Goal: Contribute content: Contribute content

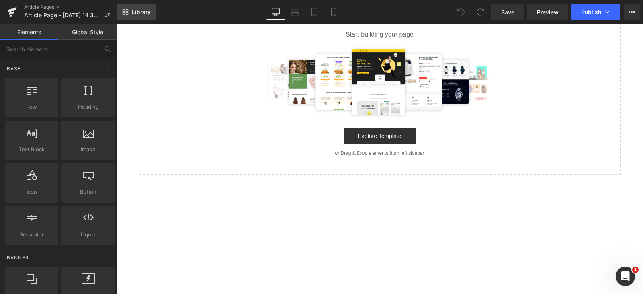
click at [131, 13] on link "Library" at bounding box center [137, 12] width 40 height 16
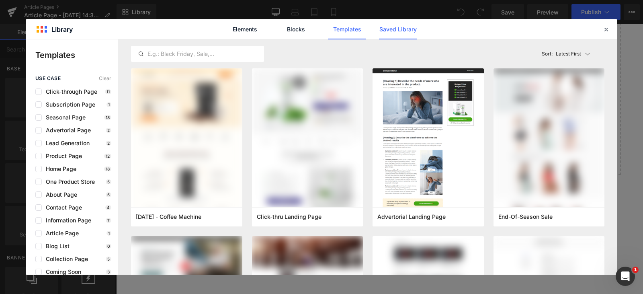
click at [405, 41] on link "Saved Library" at bounding box center [363, 44] width 81 height 6
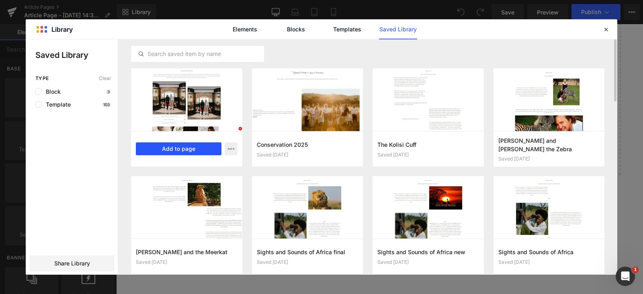
click at [190, 151] on button "Add to page" at bounding box center [179, 148] width 86 height 13
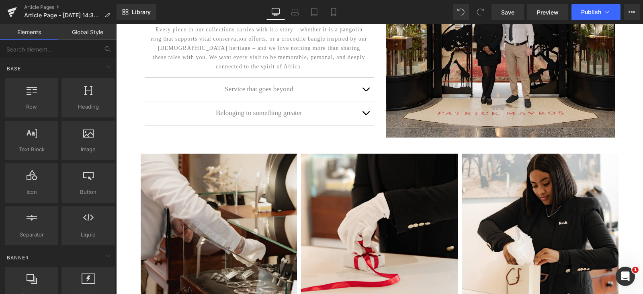
scroll to position [247, 0]
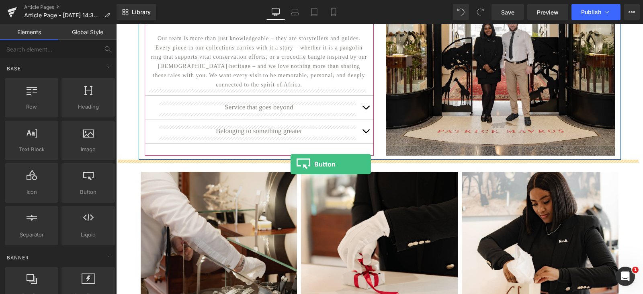
drag, startPoint x: 209, startPoint y: 208, endPoint x: 291, endPoint y: 164, distance: 92.9
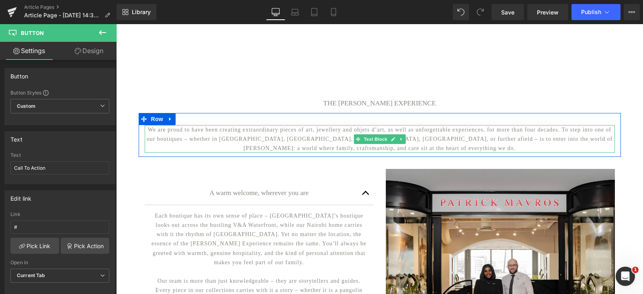
scroll to position [0, 0]
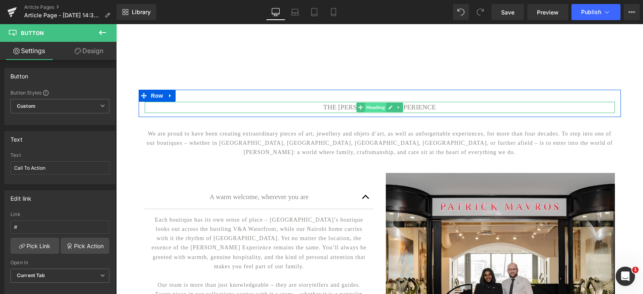
click at [378, 108] on span "Heading" at bounding box center [376, 108] width 22 height 10
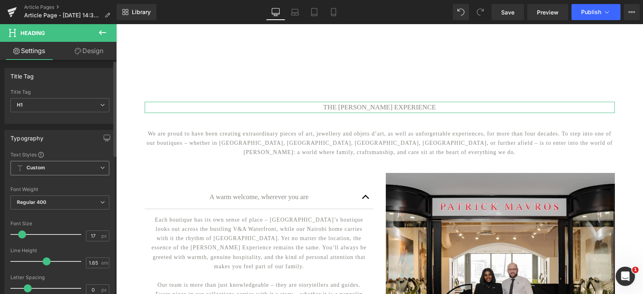
click at [48, 173] on span "Custom Setup Global Style" at bounding box center [59, 168] width 99 height 14
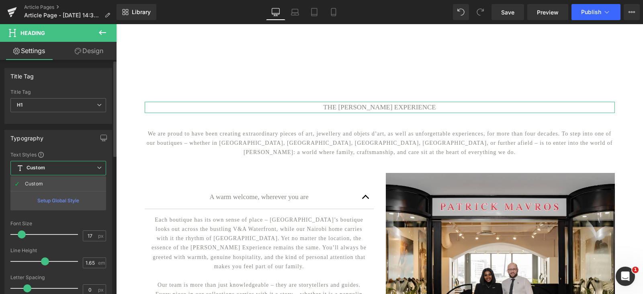
click at [52, 204] on div "Setup Global Style" at bounding box center [58, 200] width 96 height 19
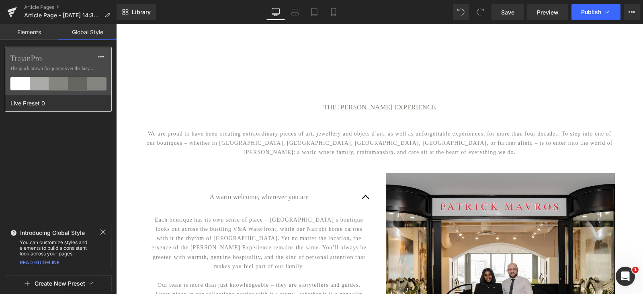
click at [56, 67] on span "The quick brown fox jumps over the lazy..." at bounding box center [58, 68] width 97 height 7
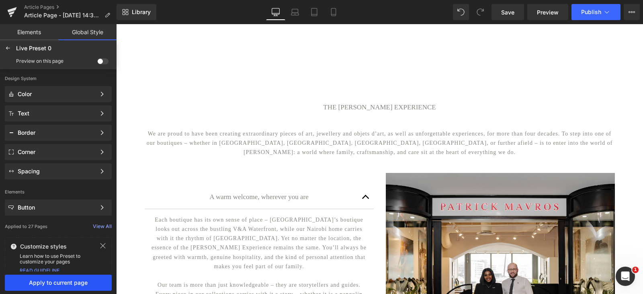
click at [53, 276] on button "Apply to current page" at bounding box center [58, 283] width 107 height 16
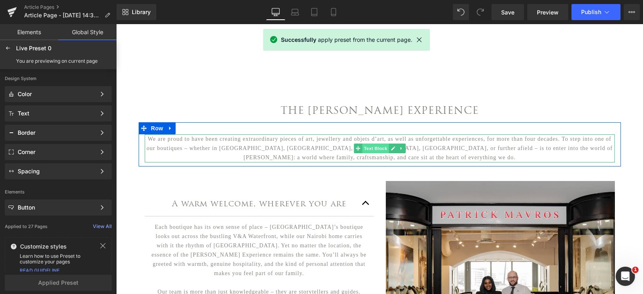
click at [375, 147] on span "Text Block" at bounding box center [375, 149] width 27 height 10
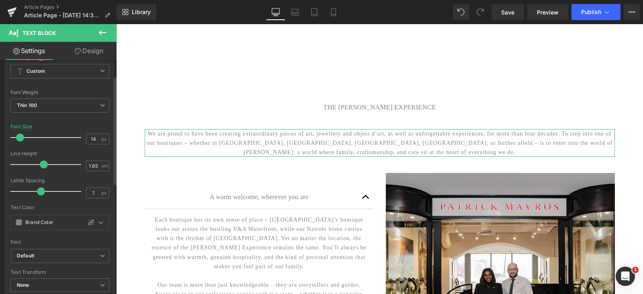
scroll to position [80, 0]
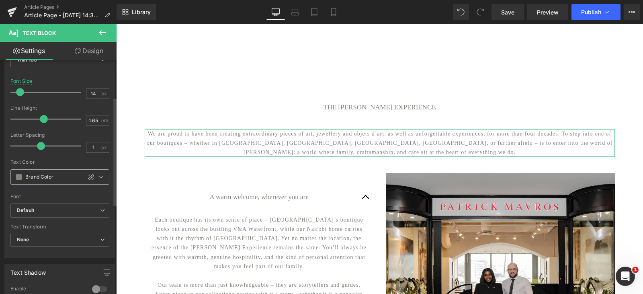
click at [18, 174] on span at bounding box center [19, 177] width 6 height 6
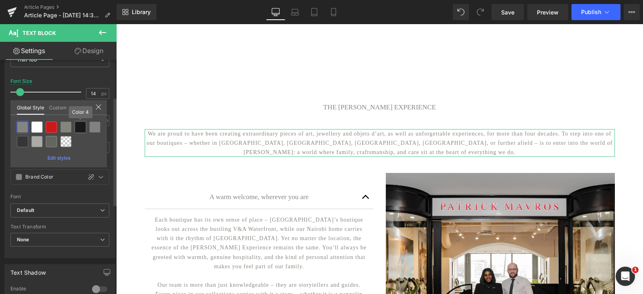
click at [80, 130] on div at bounding box center [80, 126] width 11 height 11
type input "Color 4"
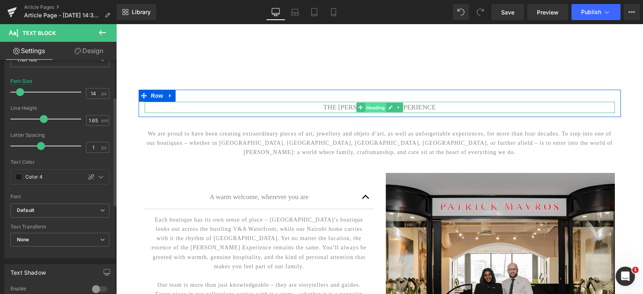
click at [370, 109] on span "Heading" at bounding box center [376, 108] width 22 height 10
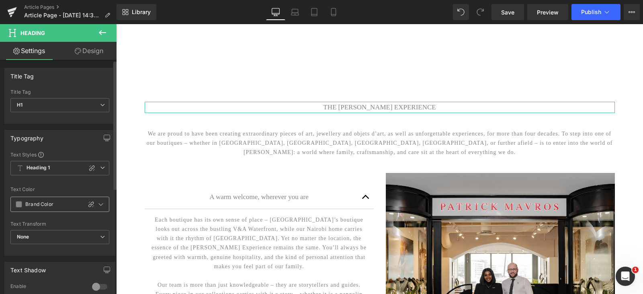
click at [19, 207] on span at bounding box center [19, 204] width 6 height 6
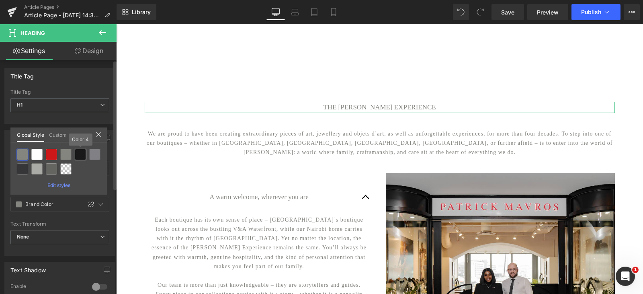
click at [79, 158] on div at bounding box center [80, 154] width 11 height 11
type input "Color 4"
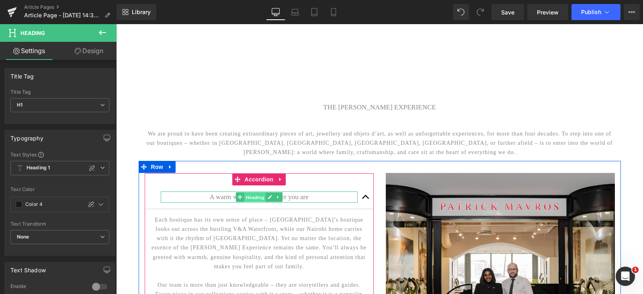
click at [256, 201] on span "Heading" at bounding box center [255, 198] width 22 height 10
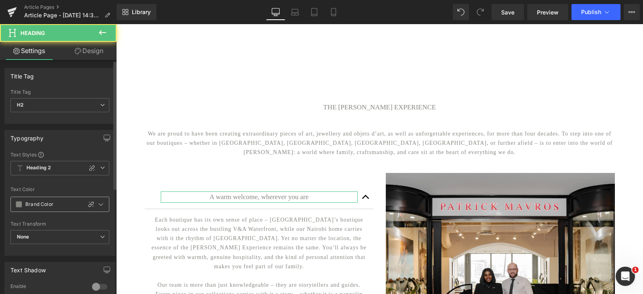
click at [21, 206] on span at bounding box center [19, 204] width 6 height 6
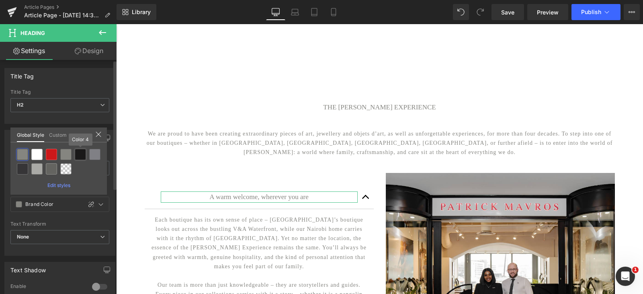
drag, startPoint x: 81, startPoint y: 154, endPoint x: 37, endPoint y: 163, distance: 44.7
click at [81, 154] on div at bounding box center [80, 154] width 11 height 11
type input "Color 4"
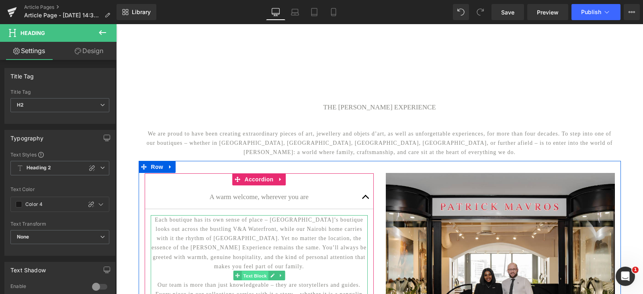
click at [255, 281] on span "Text Block" at bounding box center [255, 276] width 27 height 10
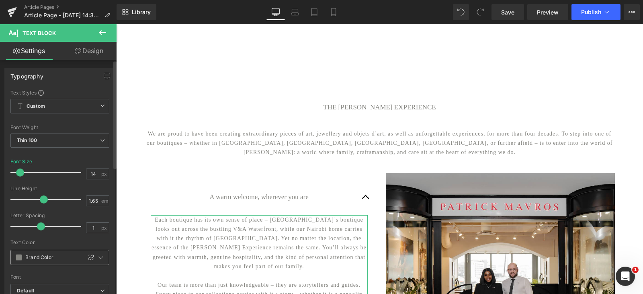
click at [16, 260] on span at bounding box center [19, 257] width 6 height 6
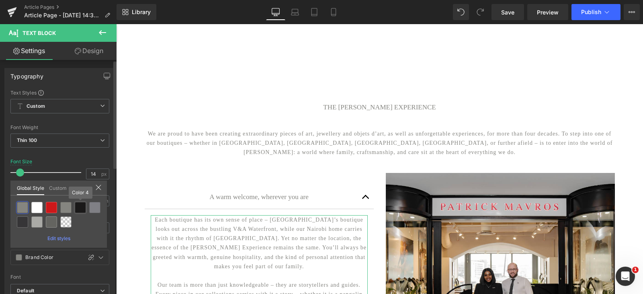
click at [79, 208] on div at bounding box center [80, 207] width 11 height 11
type input "Color 4"
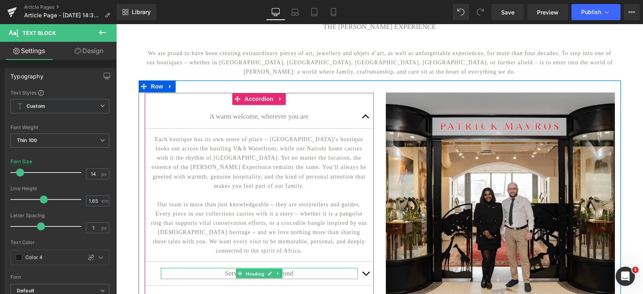
click at [262, 279] on span "Heading" at bounding box center [255, 274] width 22 height 10
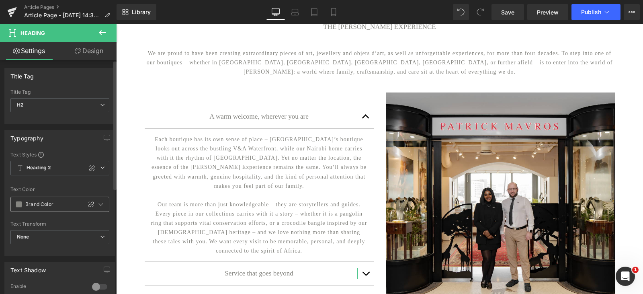
click at [21, 206] on span at bounding box center [19, 204] width 6 height 6
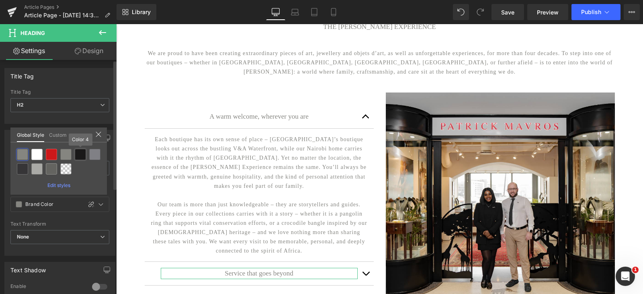
click at [78, 156] on div at bounding box center [80, 154] width 11 height 11
type input "Color 4"
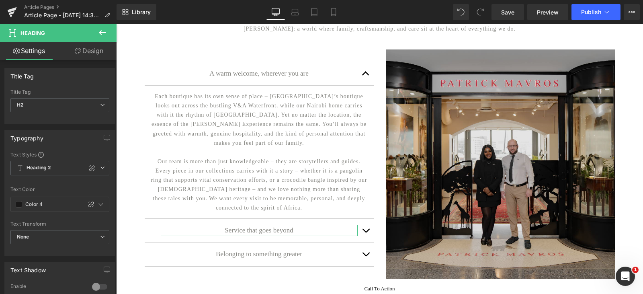
scroll to position [161, 0]
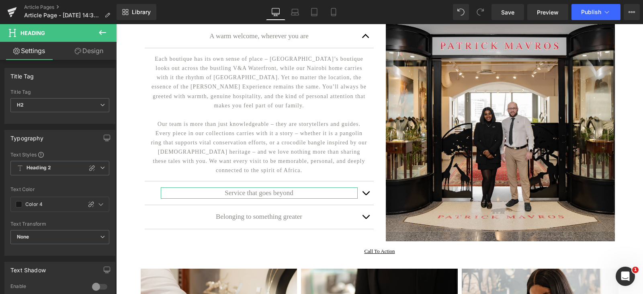
click at [367, 199] on button "button" at bounding box center [366, 192] width 16 height 23
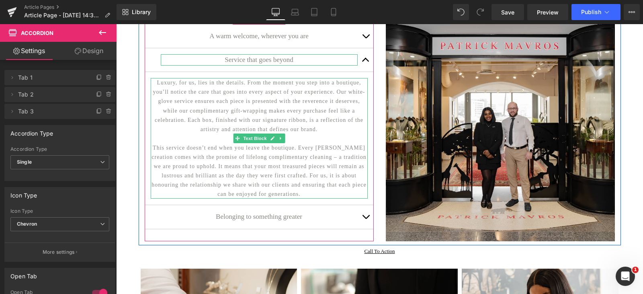
click at [277, 143] on link at bounding box center [281, 139] width 8 height 10
click at [257, 121] on p "Luxury, for us, lies in the details. From the moment you step into a boutique, …" at bounding box center [259, 106] width 217 height 56
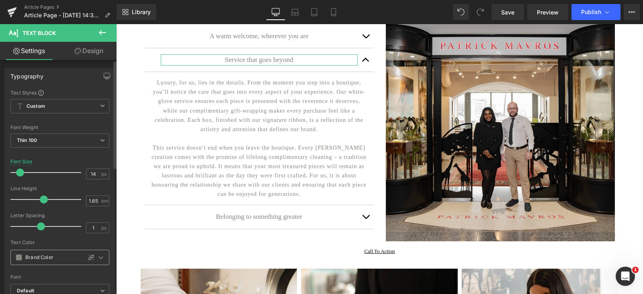
click at [20, 253] on div "Brand Color" at bounding box center [46, 257] width 71 height 14
click at [20, 256] on span at bounding box center [19, 257] width 6 height 6
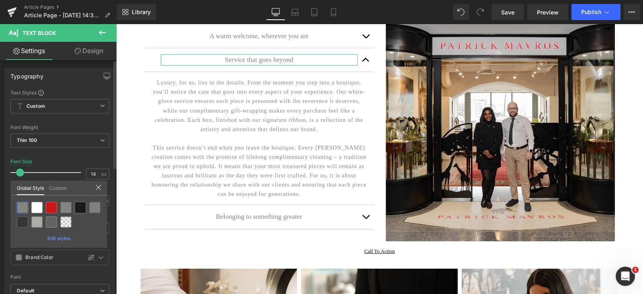
click at [79, 209] on div at bounding box center [80, 207] width 11 height 11
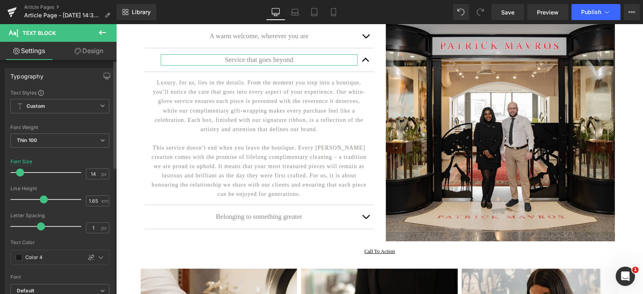
type input "Color 4"
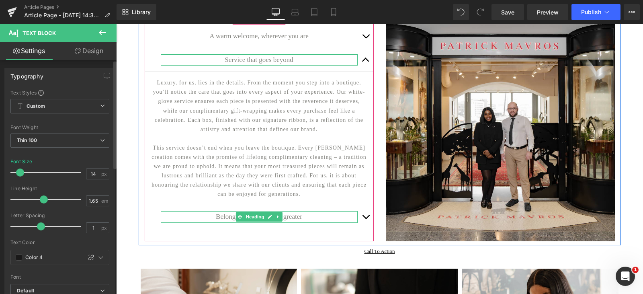
click at [307, 222] on h2 "Belonging to something greater" at bounding box center [259, 216] width 197 height 11
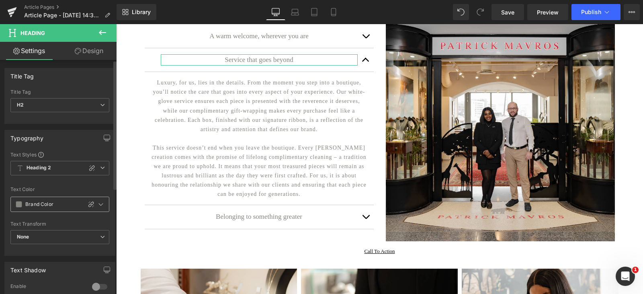
click at [19, 205] on span at bounding box center [19, 204] width 6 height 6
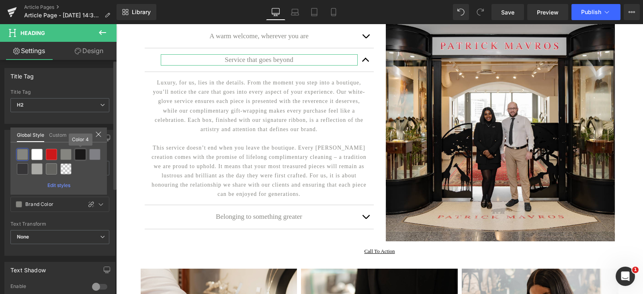
click at [83, 153] on div at bounding box center [80, 154] width 11 height 11
type input "Color 4"
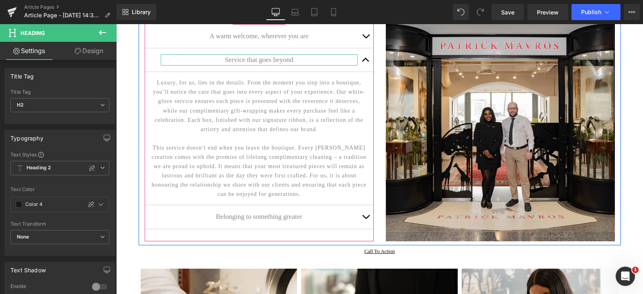
click at [363, 228] on button "button" at bounding box center [366, 216] width 16 height 23
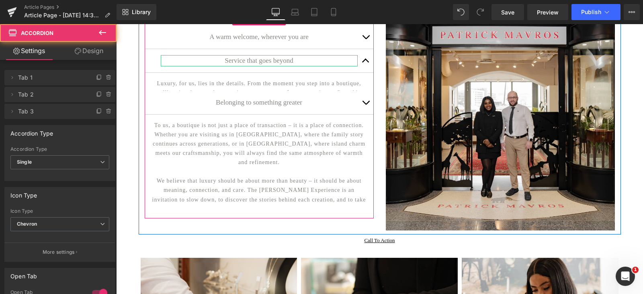
scroll to position [177, 0]
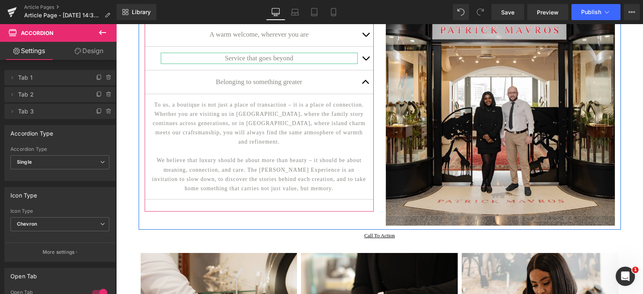
click at [262, 152] on div "To us, a boutique is not just a place of transaction – it is a place of connect…" at bounding box center [259, 146] width 217 height 93
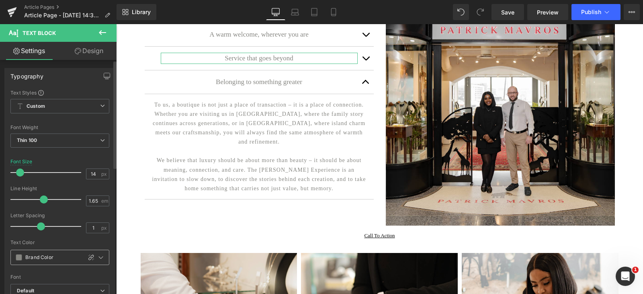
click at [20, 259] on span at bounding box center [19, 257] width 6 height 6
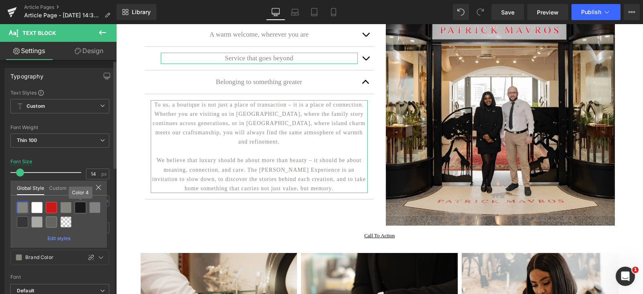
click at [84, 211] on div at bounding box center [80, 207] width 11 height 11
type input "Color 4"
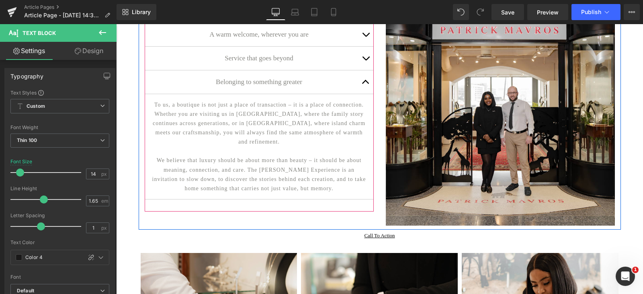
click at [363, 39] on button "button" at bounding box center [366, 34] width 16 height 23
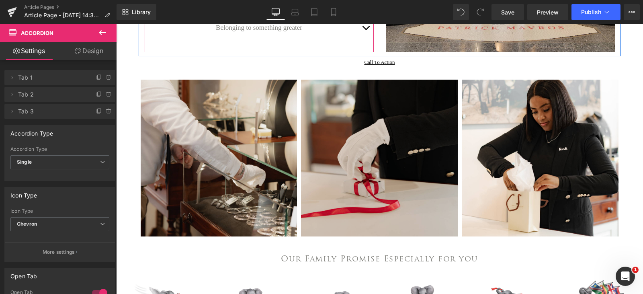
scroll to position [362, 0]
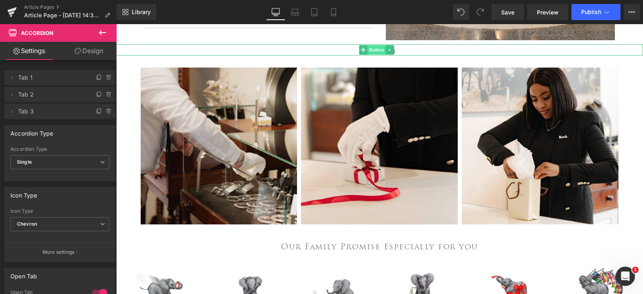
click at [369, 55] on span "Button" at bounding box center [377, 50] width 19 height 10
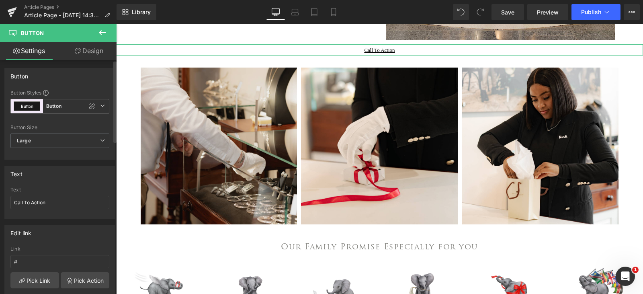
click at [73, 110] on span "Button Button" at bounding box center [59, 106] width 99 height 14
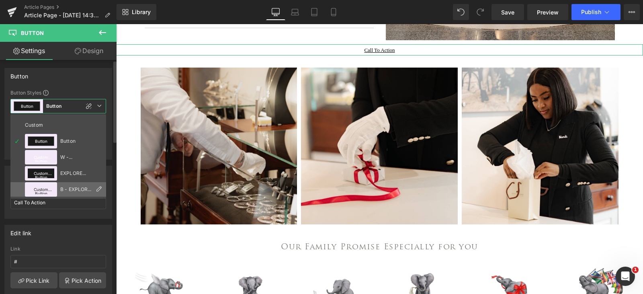
click at [75, 190] on div "B - EXPLORE MORE 1" at bounding box center [75, 190] width 31 height 6
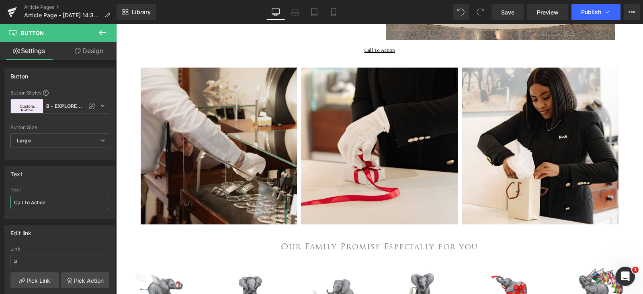
drag, startPoint x: 51, startPoint y: 202, endPoint x: -1, endPoint y: 208, distance: 52.2
click at [0, 208] on html "Button You are previewing how the Live Preset 0 will restyle your page. You can…" at bounding box center [321, 147] width 643 height 294
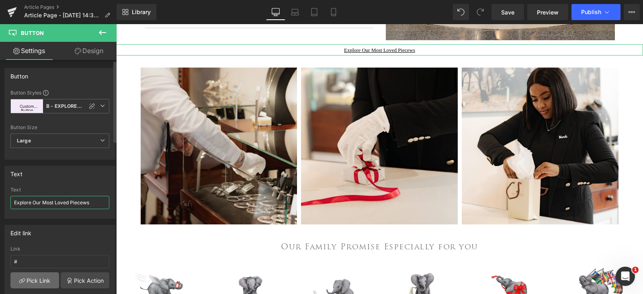
type input "Explore Our Most Loved Piecews"
click at [43, 282] on link "Pick Link" at bounding box center [34, 280] width 49 height 16
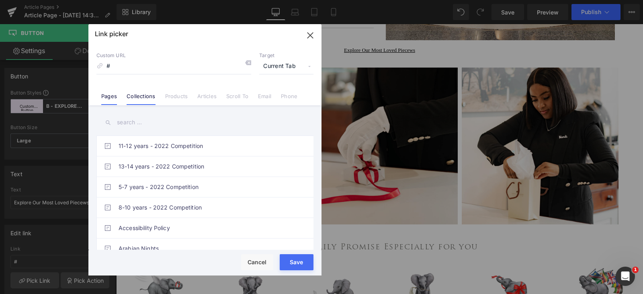
click at [147, 95] on link "Collections" at bounding box center [141, 99] width 29 height 12
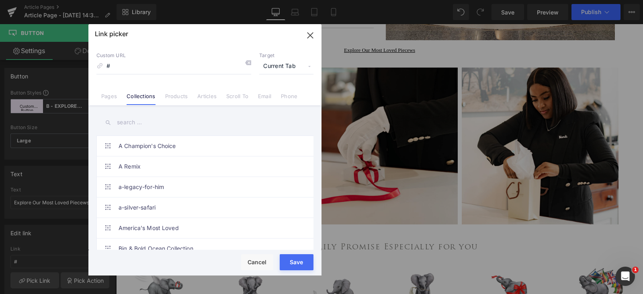
click at [148, 121] on input "text" at bounding box center [205, 122] width 217 height 18
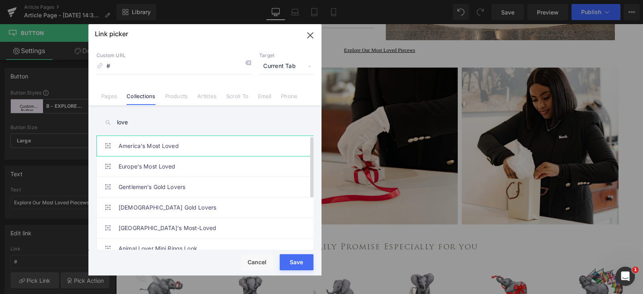
type input "love"
click at [151, 147] on link "America's Most Loved" at bounding box center [207, 146] width 177 height 20
type input "/collections/americas-most-loved"
click at [295, 262] on button "Save" at bounding box center [297, 262] width 34 height 16
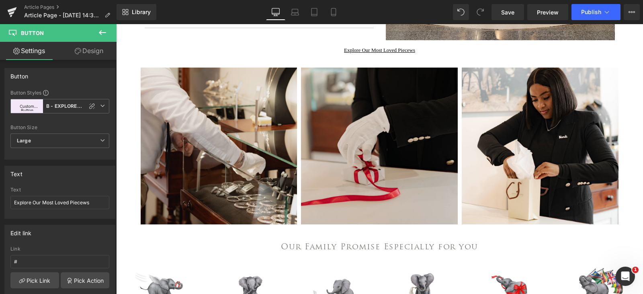
type input "/collections/americas-most-loved"
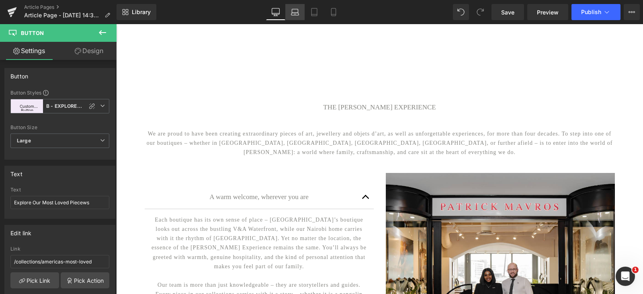
click at [294, 14] on icon at bounding box center [295, 12] width 8 height 8
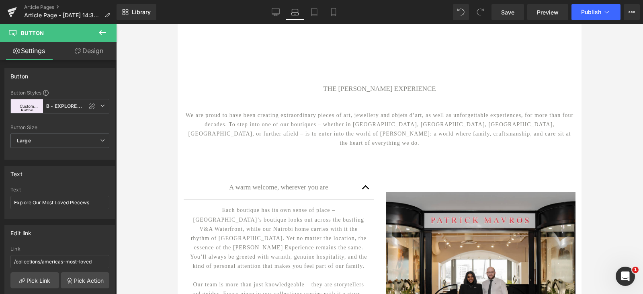
scroll to position [328, 0]
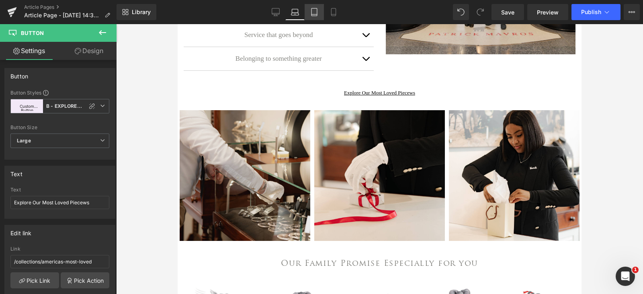
click at [313, 12] on icon at bounding box center [314, 12] width 8 height 8
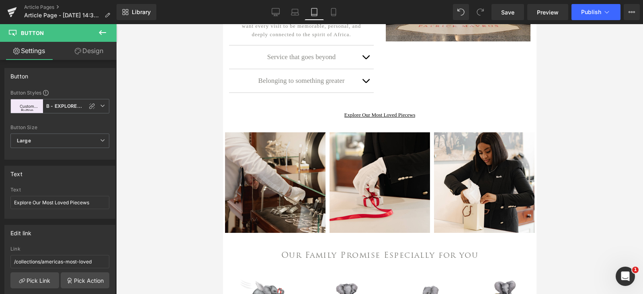
scroll to position [346, 0]
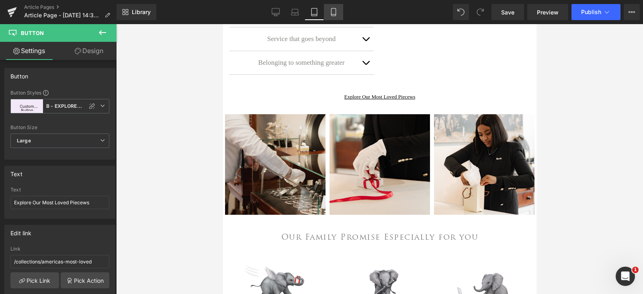
click at [332, 14] on icon at bounding box center [334, 12] width 8 height 8
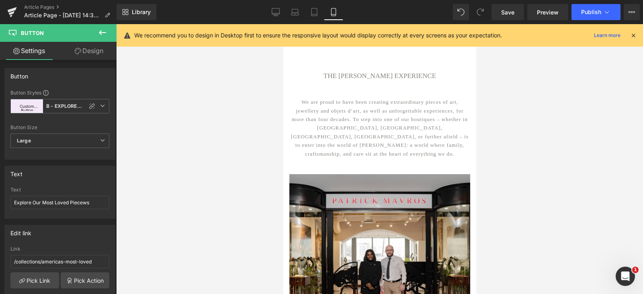
scroll to position [17, 0]
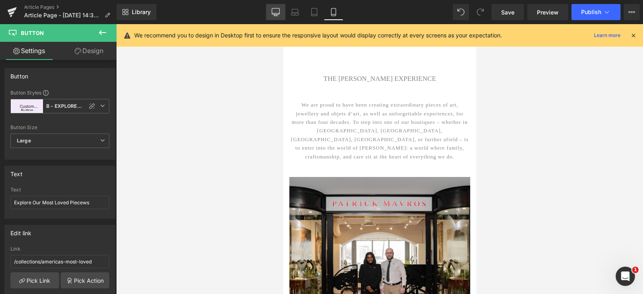
click at [279, 10] on icon at bounding box center [276, 12] width 8 height 8
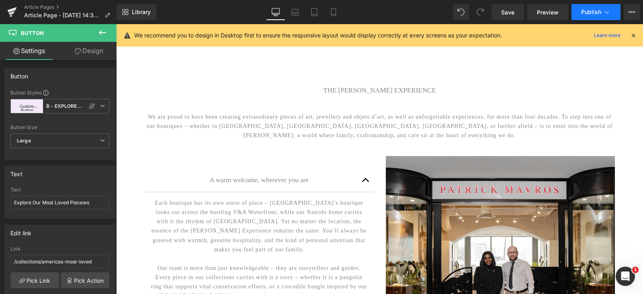
scroll to position [0, 0]
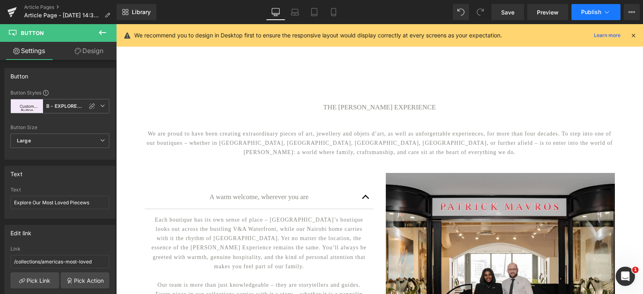
click at [581, 14] on button "Publish" at bounding box center [596, 12] width 49 height 16
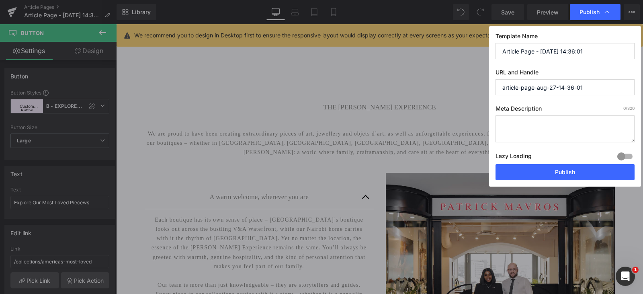
click at [592, 52] on input "Article Page - [DATE] 14:36:01" at bounding box center [565, 51] width 139 height 16
drag, startPoint x: 590, startPoint y: 51, endPoint x: 489, endPoint y: 58, distance: 101.2
click at [490, 58] on div "Template Name Article Page - [DATE] 14:36:01 URL and Handle article-page-aug-27…" at bounding box center [565, 106] width 152 height 160
paste input "The [PERSON_NAME] Experience"
type input "The [PERSON_NAME] Experience"
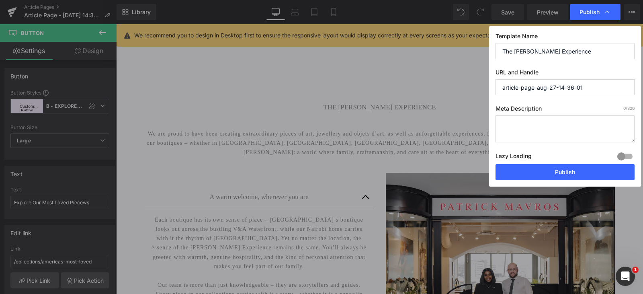
click at [593, 86] on input "article-page-aug-27-14-36-01" at bounding box center [565, 87] width 139 height 16
drag, startPoint x: 593, startPoint y: 86, endPoint x: 489, endPoint y: 88, distance: 103.4
click at [489, 88] on div "Template Name The [PERSON_NAME] Experience URL and Handle article-page-aug-27-1…" at bounding box center [565, 106] width 152 height 160
paste input "[PERSON_NAME]-experience"
type input "[PERSON_NAME]-experience"
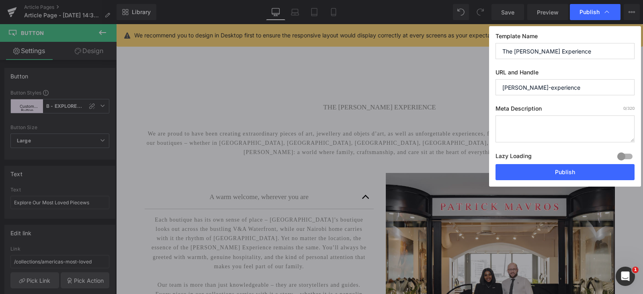
click at [531, 119] on textarea at bounding box center [565, 128] width 139 height 27
paste textarea "We are proud to have been creating extraordinary pieces of art, jewellery and o…"
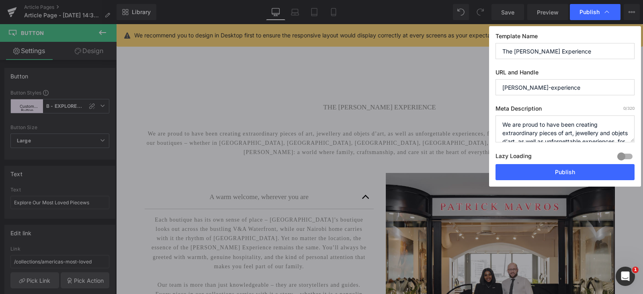
scroll to position [45, 0]
type textarea "We are proud to have been creating extraordinary pieces of art, jewellery and o…"
click at [624, 160] on div at bounding box center [625, 156] width 19 height 13
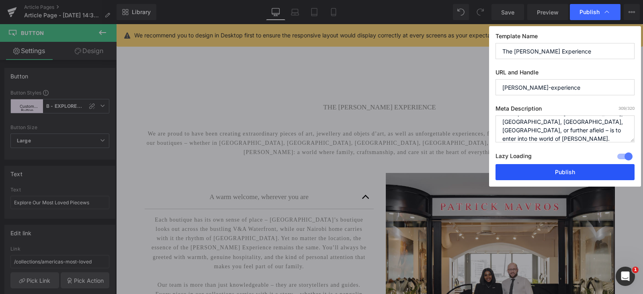
click at [594, 177] on button "Publish" at bounding box center [565, 172] width 139 height 16
